Goal: Find specific page/section: Find specific page/section

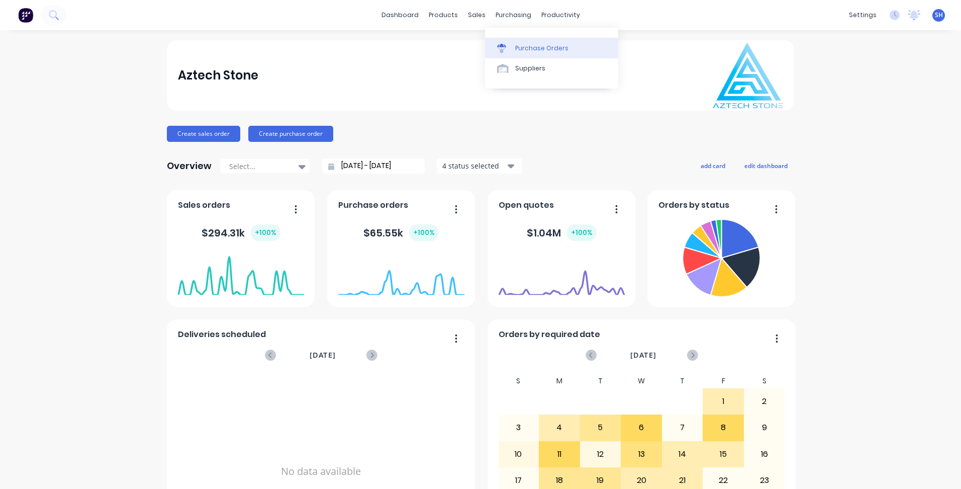
click at [526, 48] on div "Purchase Orders" at bounding box center [541, 48] width 53 height 9
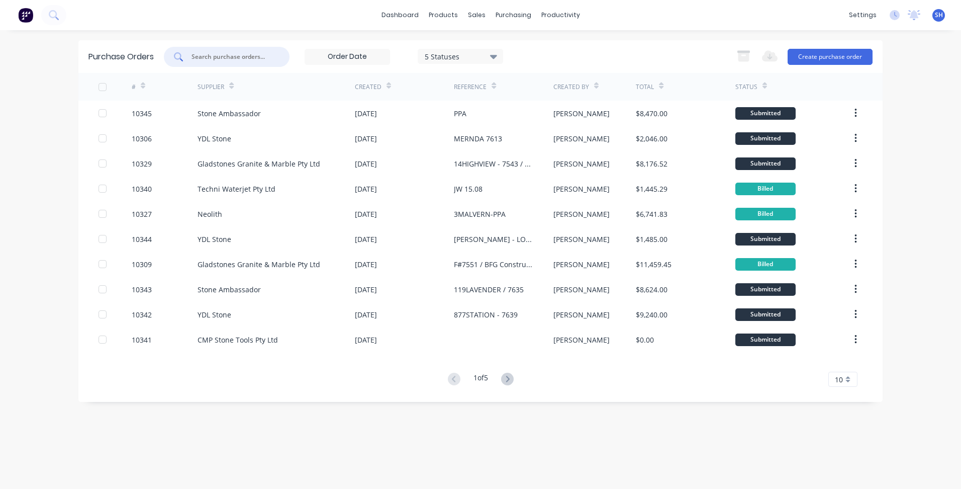
click at [227, 52] on input "text" at bounding box center [231, 57] width 83 height 10
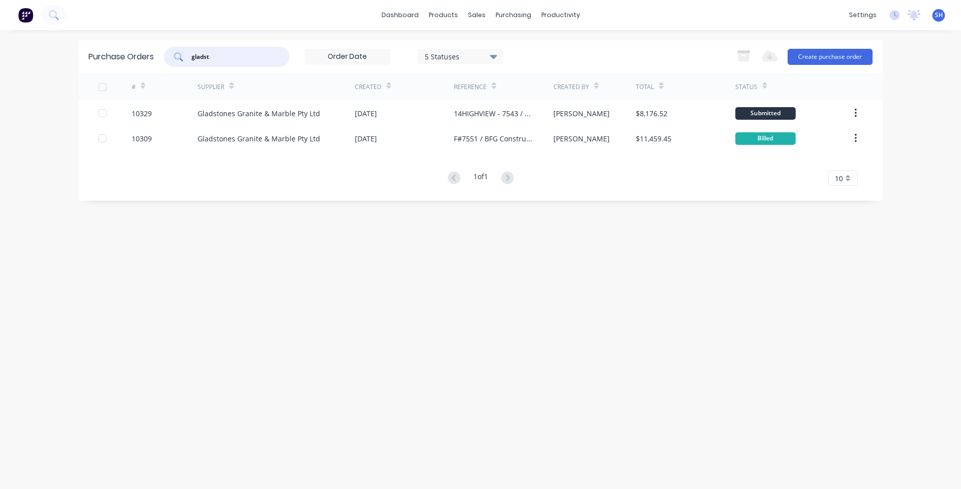
type input "gladst"
click at [688, 331] on div "Purchase Orders gladst 5 Statuses 5 Statuses Export to Excel (XLSX) Create purc…" at bounding box center [480, 259] width 804 height 438
click at [502, 52] on div "Sales Orders" at bounding box center [513, 48] width 41 height 9
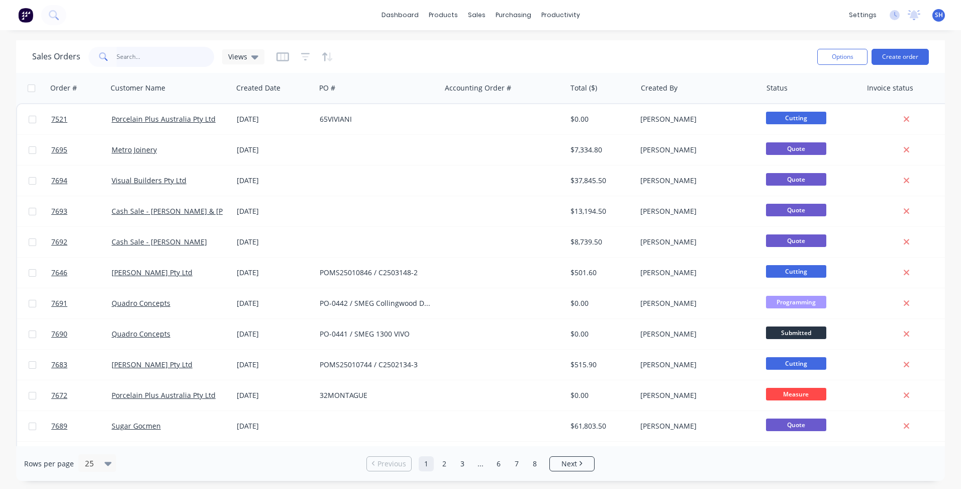
click at [128, 56] on input "text" at bounding box center [166, 57] width 98 height 20
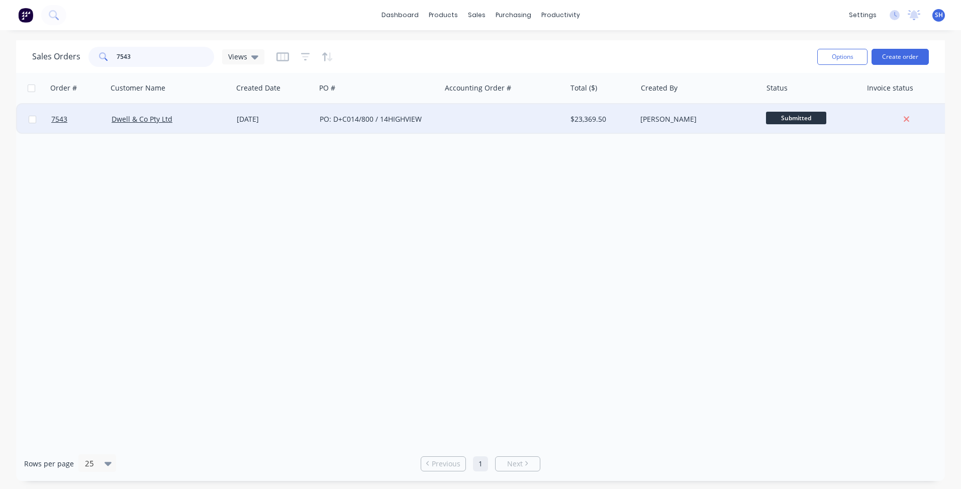
type input "7543"
click at [307, 121] on div "[DATE]" at bounding box center [274, 119] width 75 height 10
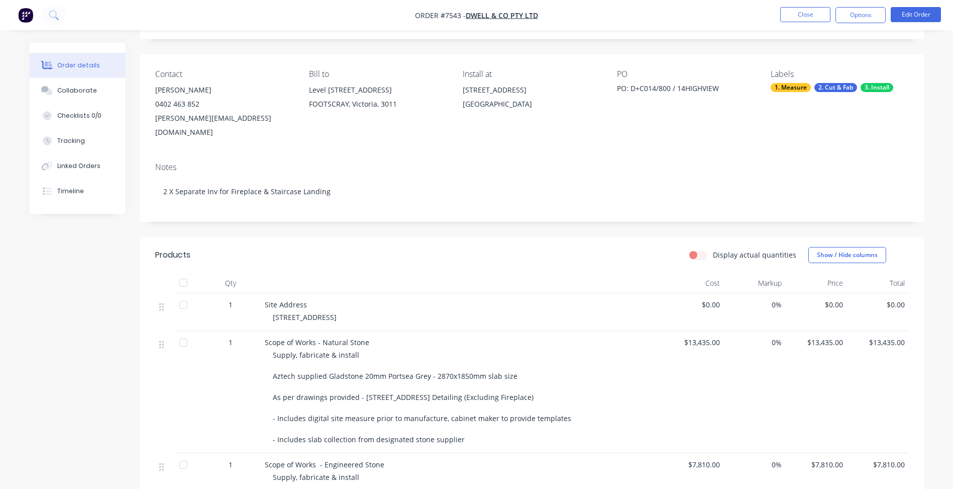
scroll to position [19, 0]
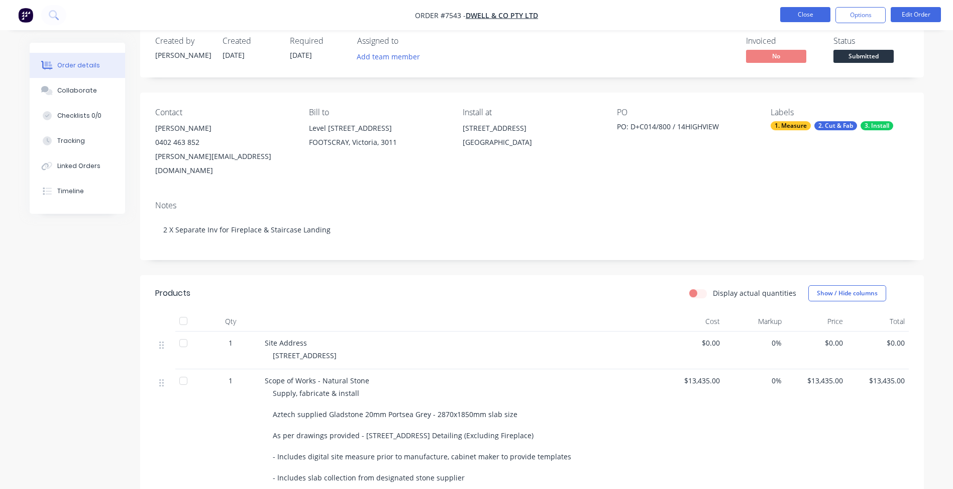
click at [803, 12] on button "Close" at bounding box center [806, 14] width 50 height 15
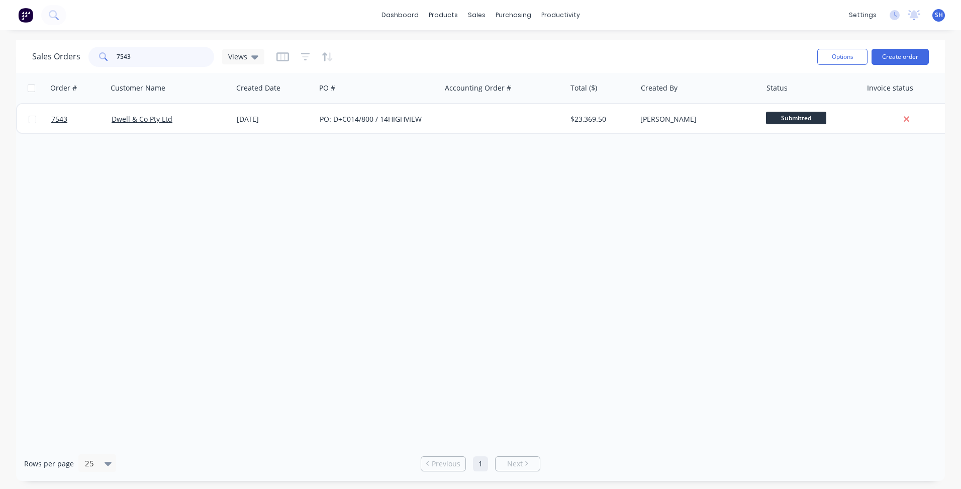
click at [99, 58] on div "7543" at bounding box center [151, 57] width 126 height 20
